Goal: Check status: Check status

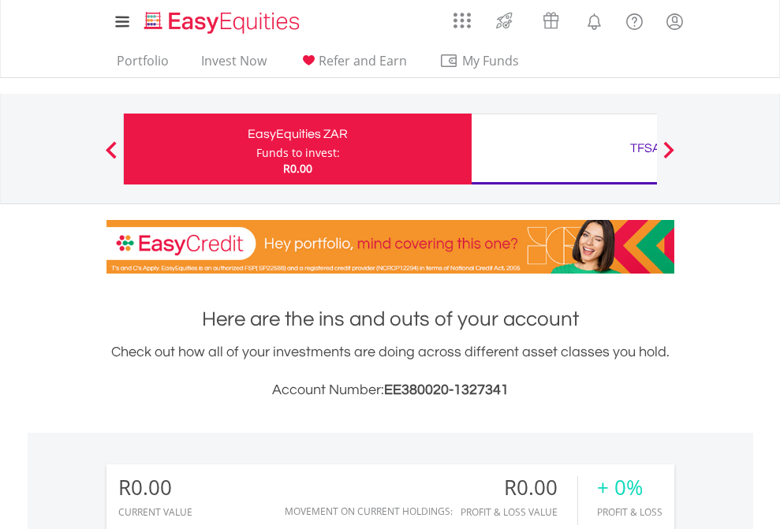
scroll to position [151, 248]
click at [256, 149] on div "Funds to invest:" at bounding box center [298, 153] width 84 height 16
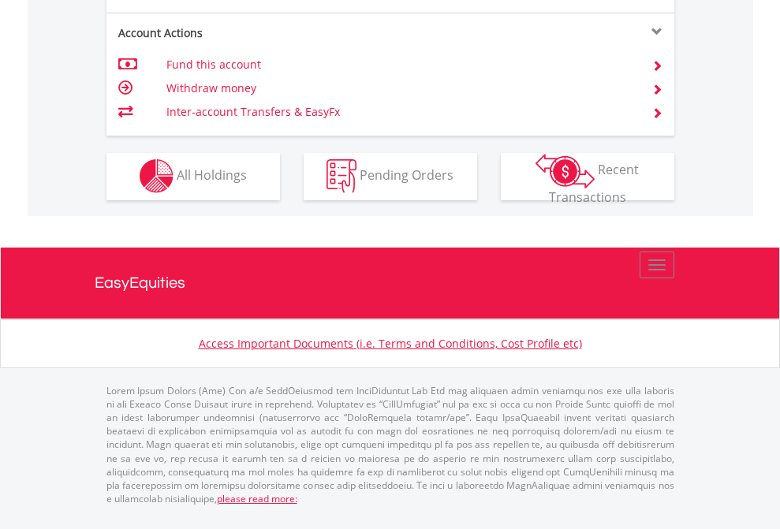
scroll to position [1475, 0]
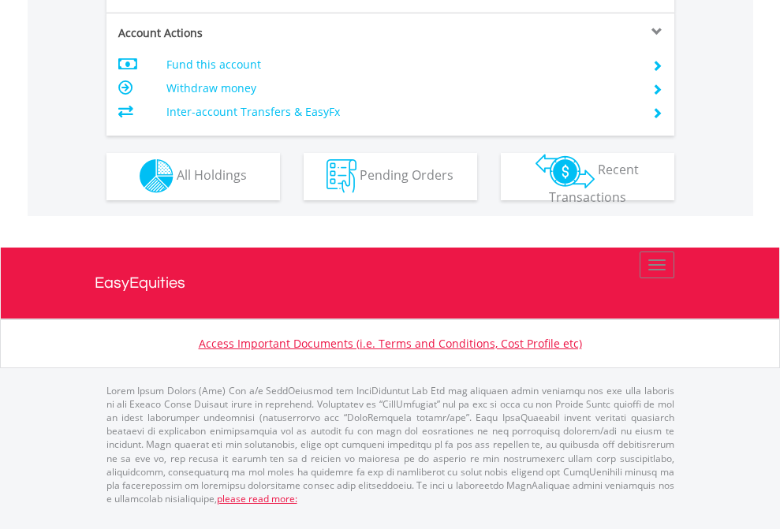
scroll to position [1475, 0]
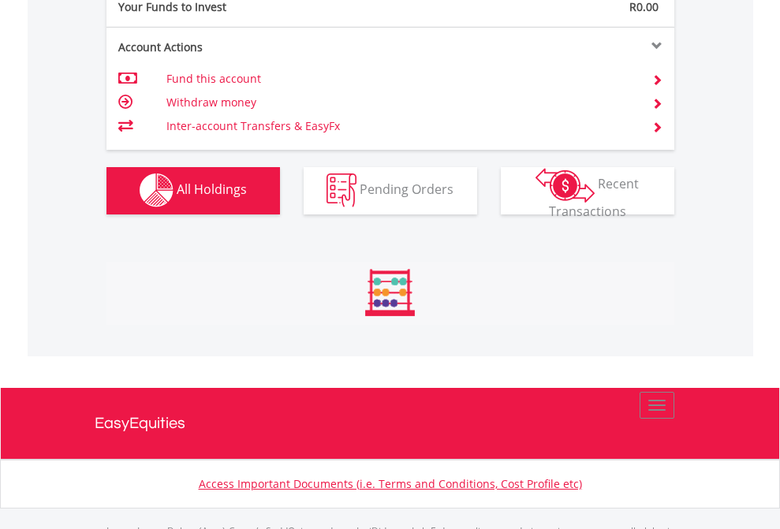
scroll to position [1562, 0]
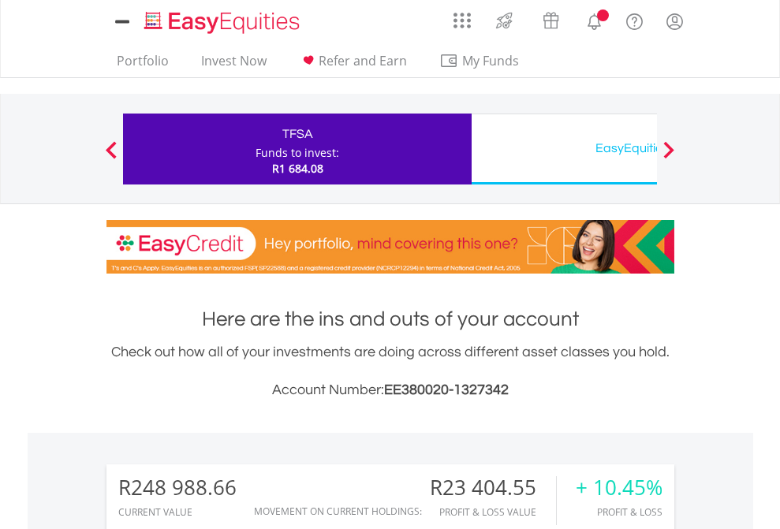
scroll to position [151, 248]
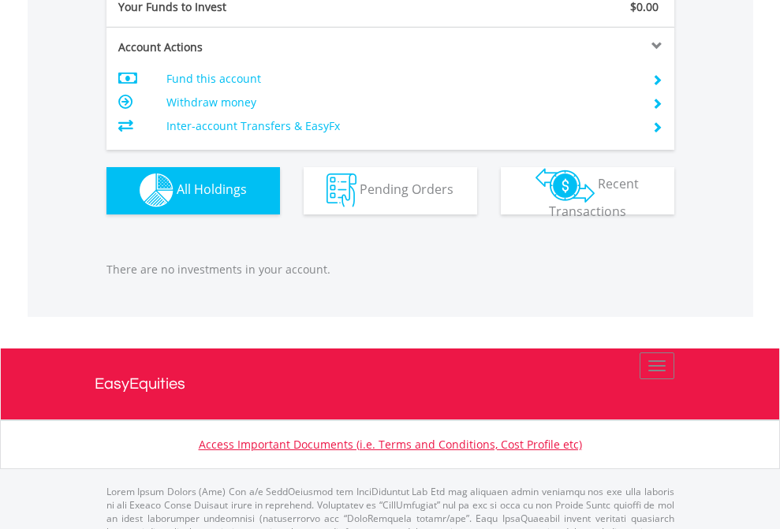
scroll to position [1562, 0]
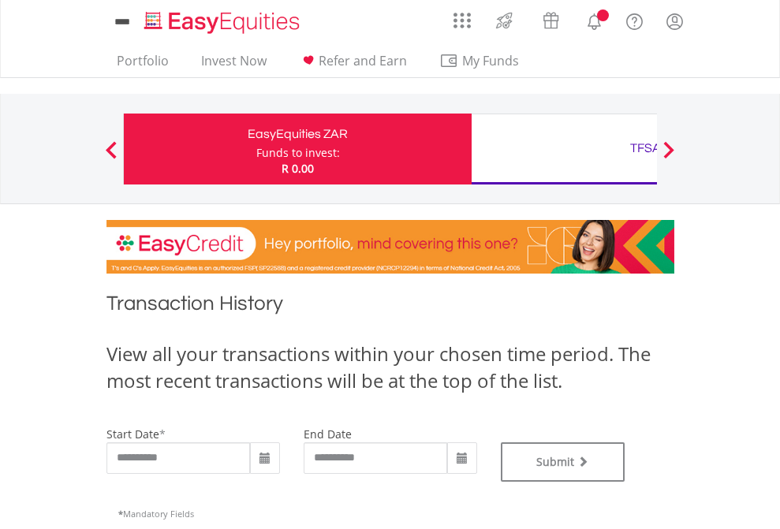
type input "**********"
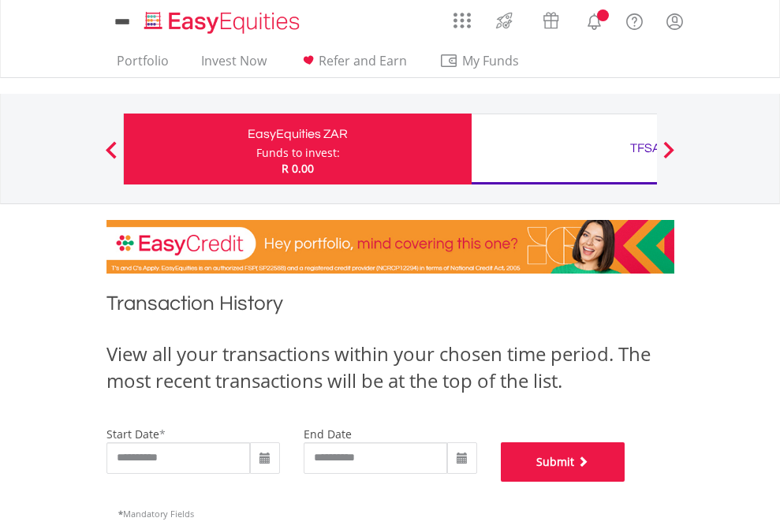
click at [625, 482] on button "Submit" at bounding box center [563, 461] width 125 height 39
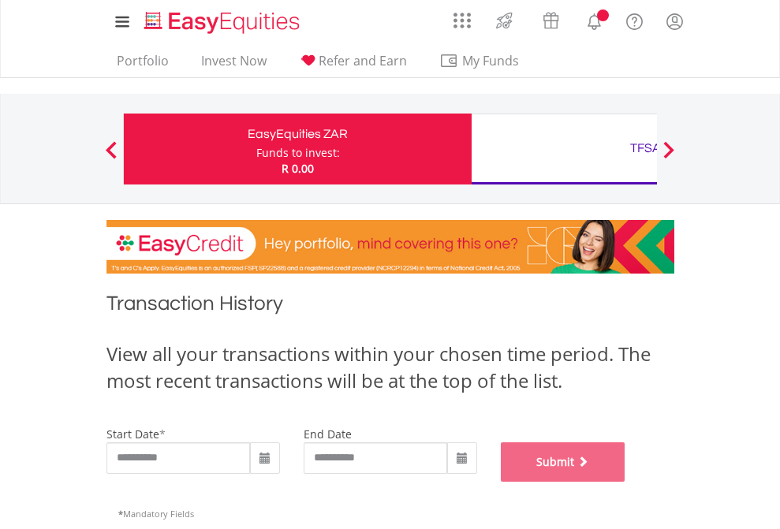
scroll to position [640, 0]
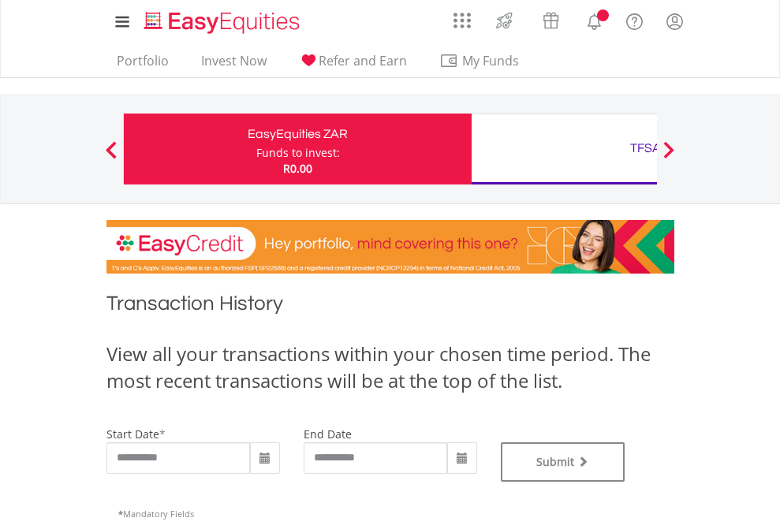
click at [564, 149] on div "TFSA" at bounding box center [645, 148] width 329 height 22
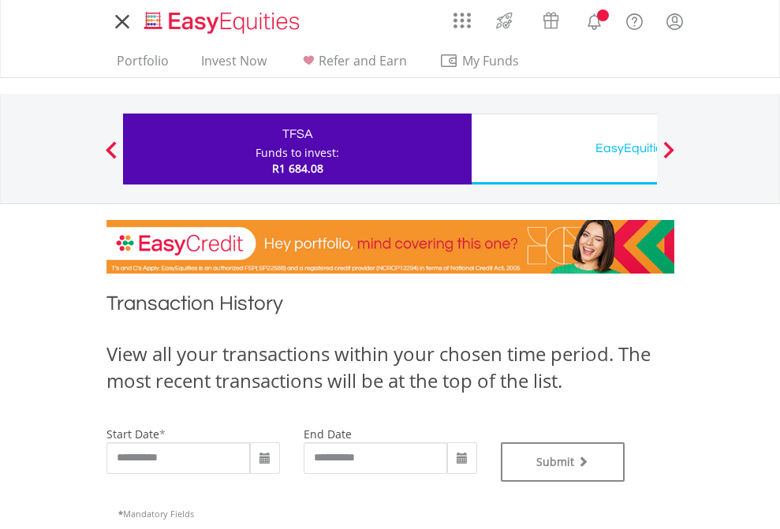
type input "**********"
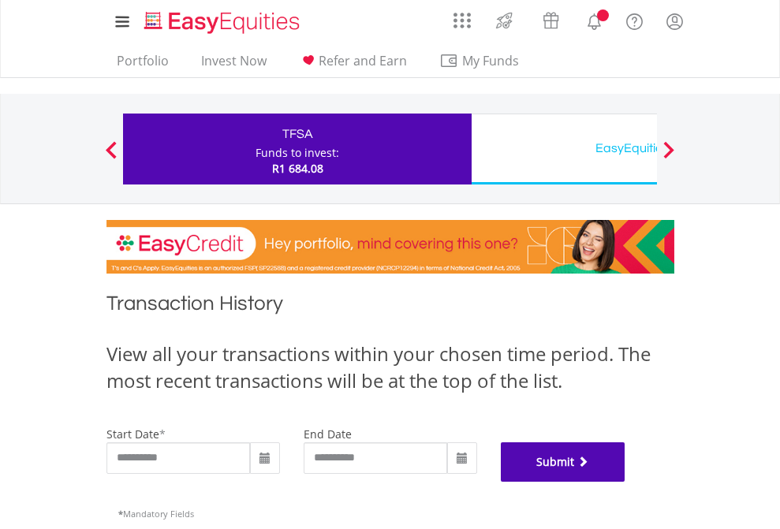
click at [625, 482] on button "Submit" at bounding box center [563, 461] width 125 height 39
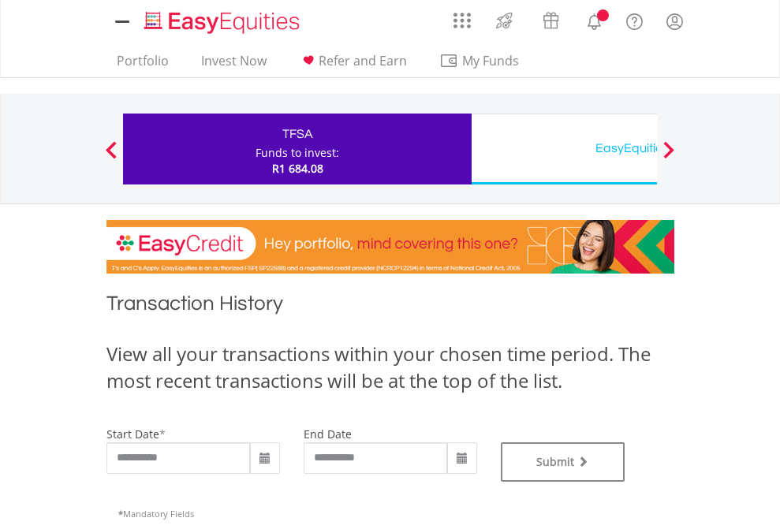
click at [564, 149] on div "EasyEquities USD" at bounding box center [645, 148] width 329 height 22
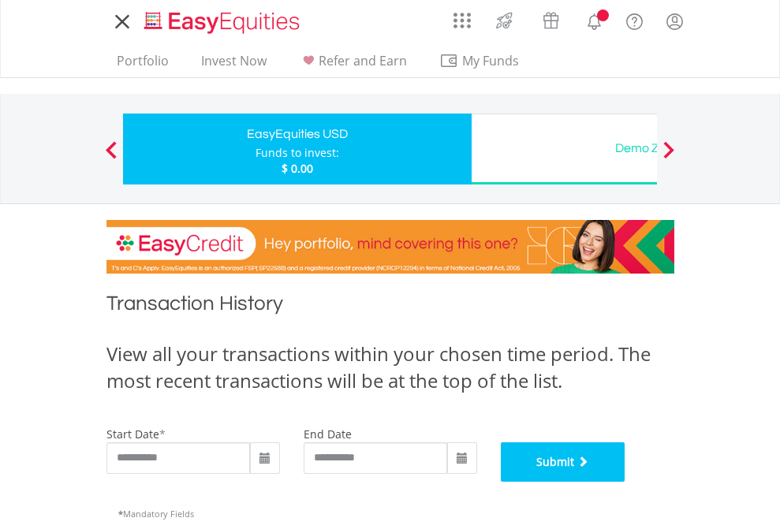
click at [625, 482] on button "Submit" at bounding box center [563, 461] width 125 height 39
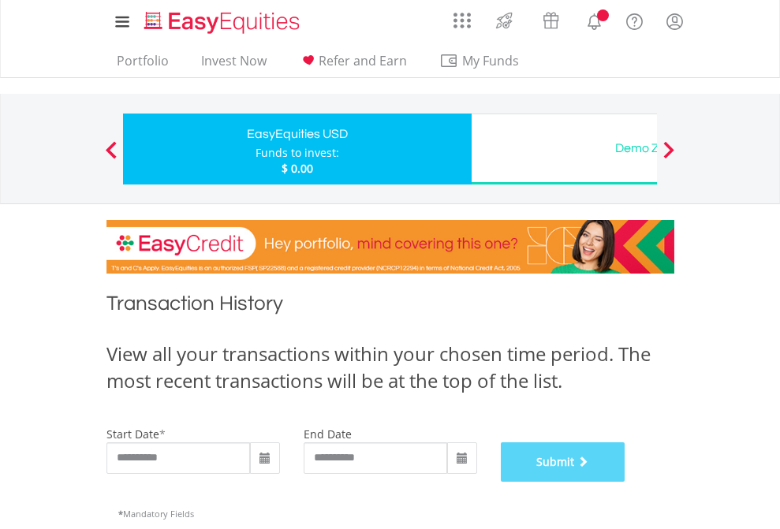
scroll to position [640, 0]
